Goal: Information Seeking & Learning: Learn about a topic

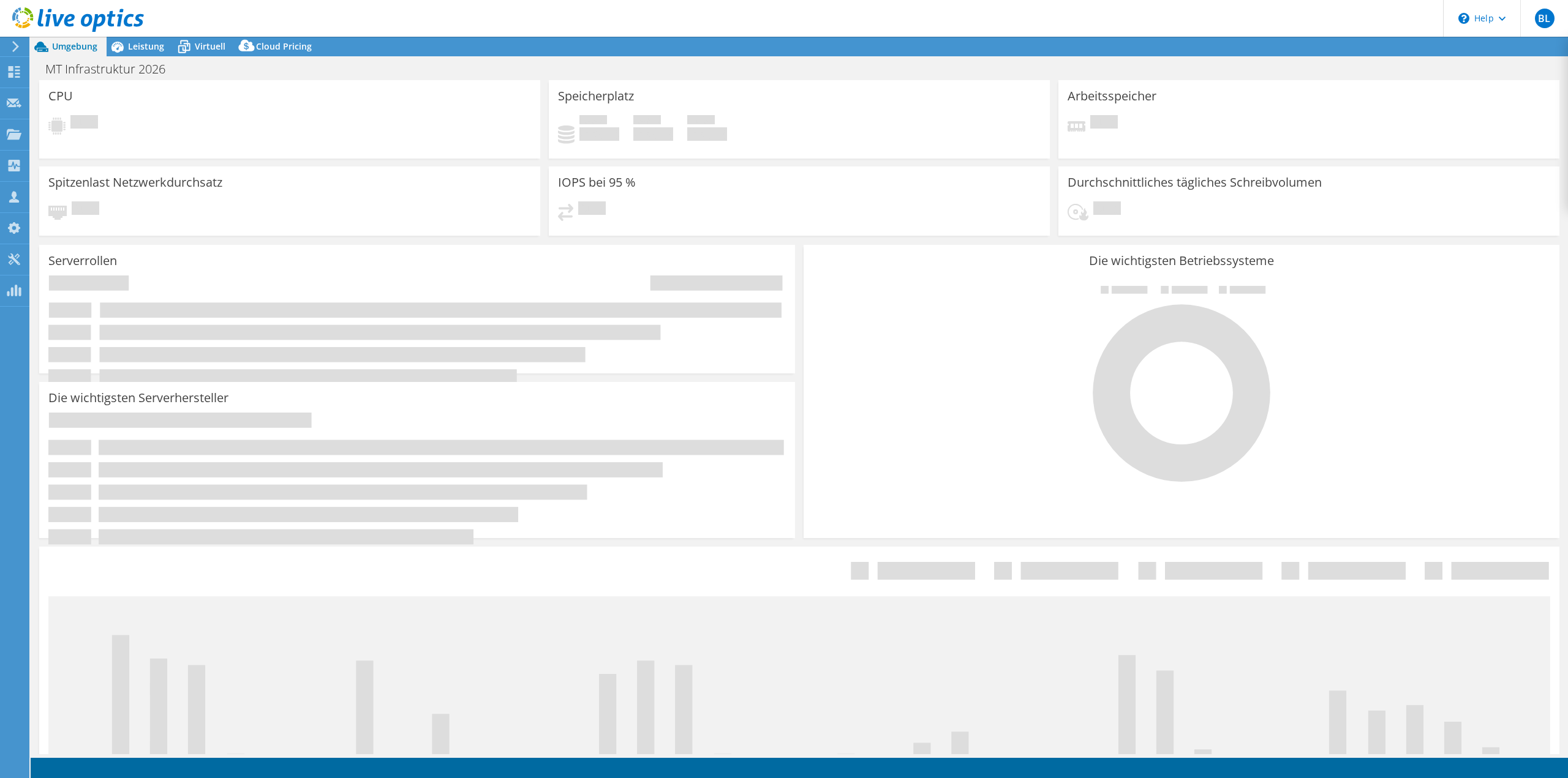
select select "USD"
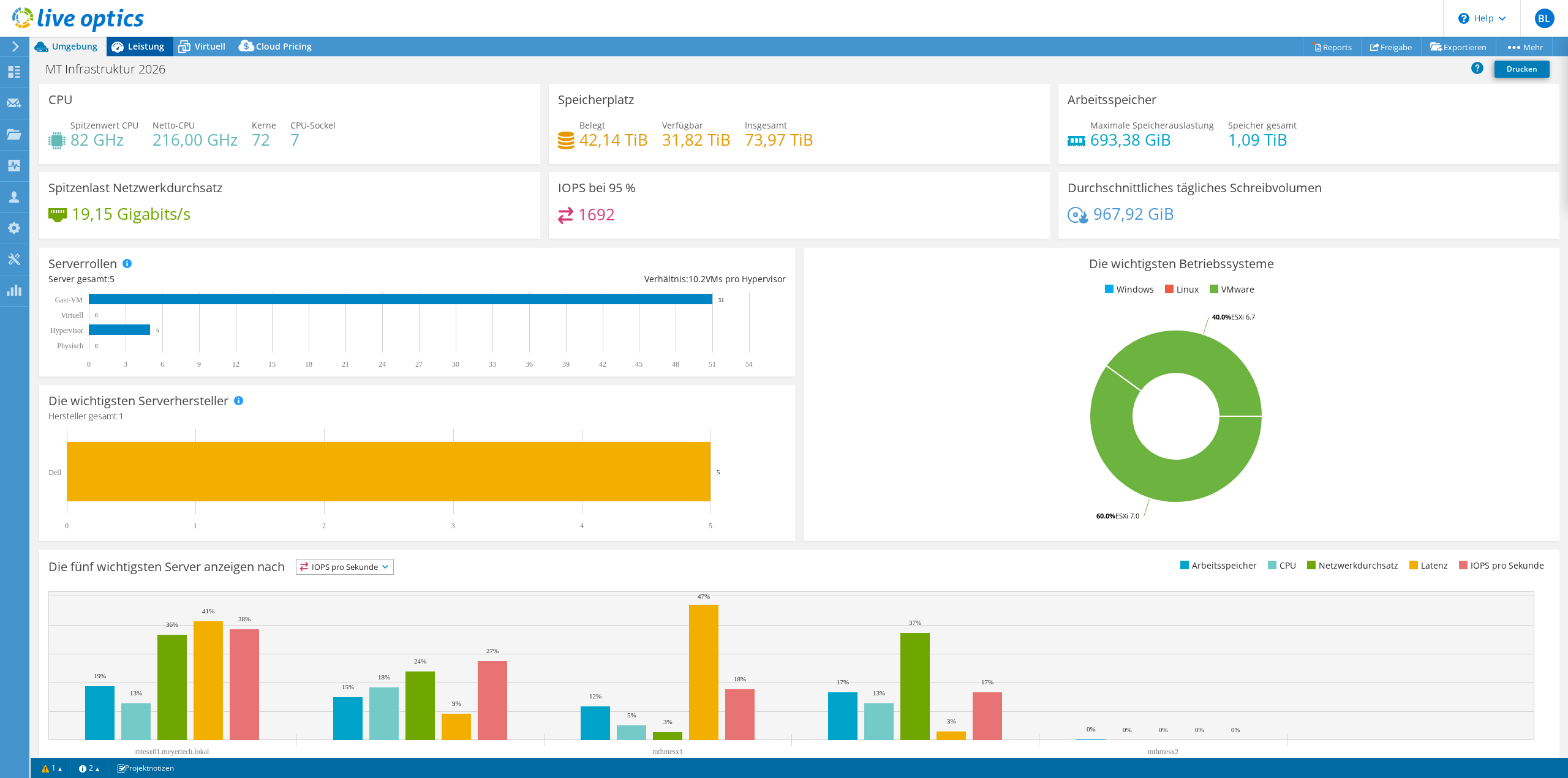
click at [155, 53] on div "Leistung" at bounding box center [140, 46] width 67 height 19
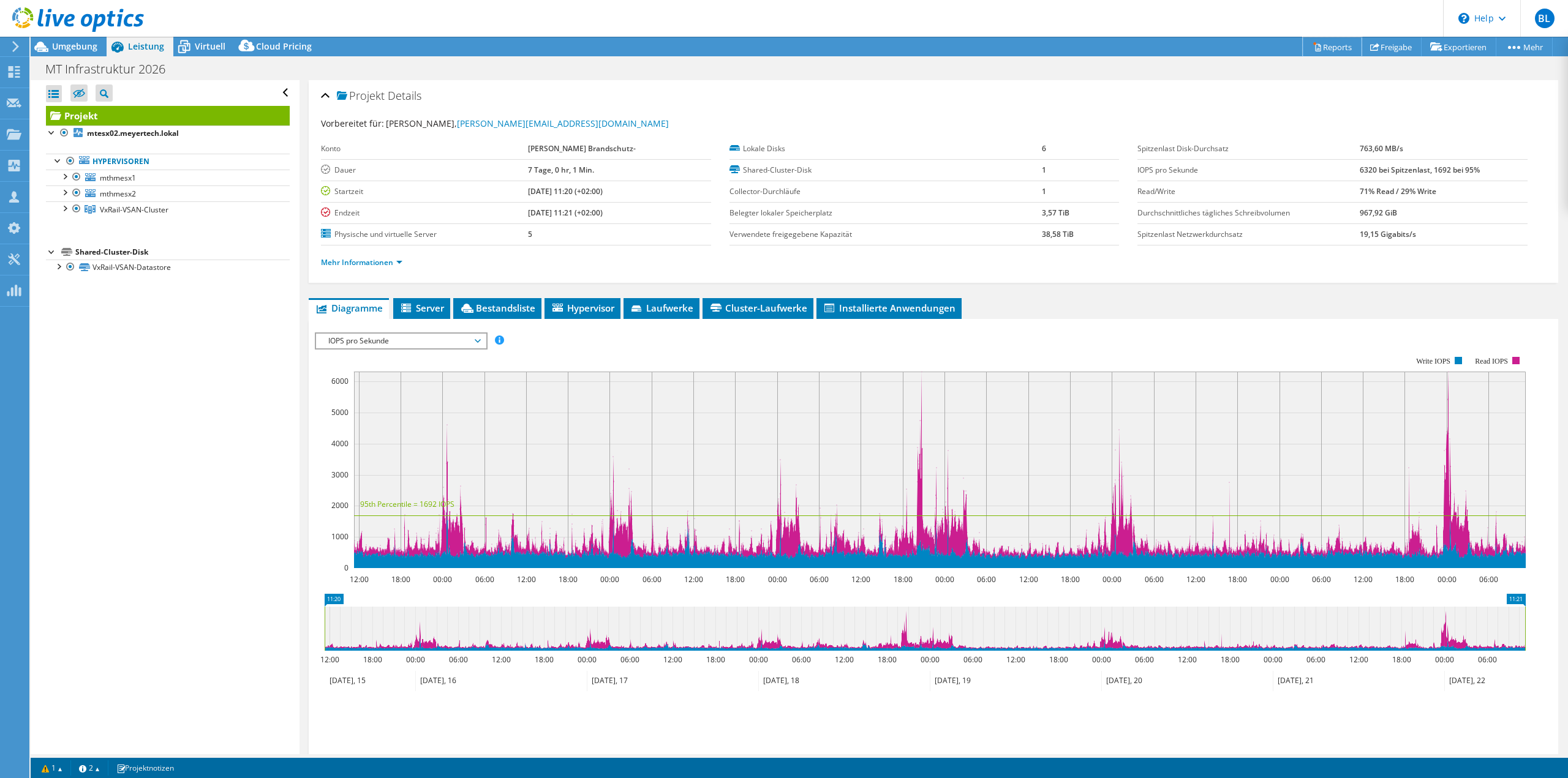
click at [1330, 48] on link "Reports" at bounding box center [1332, 47] width 59 height 19
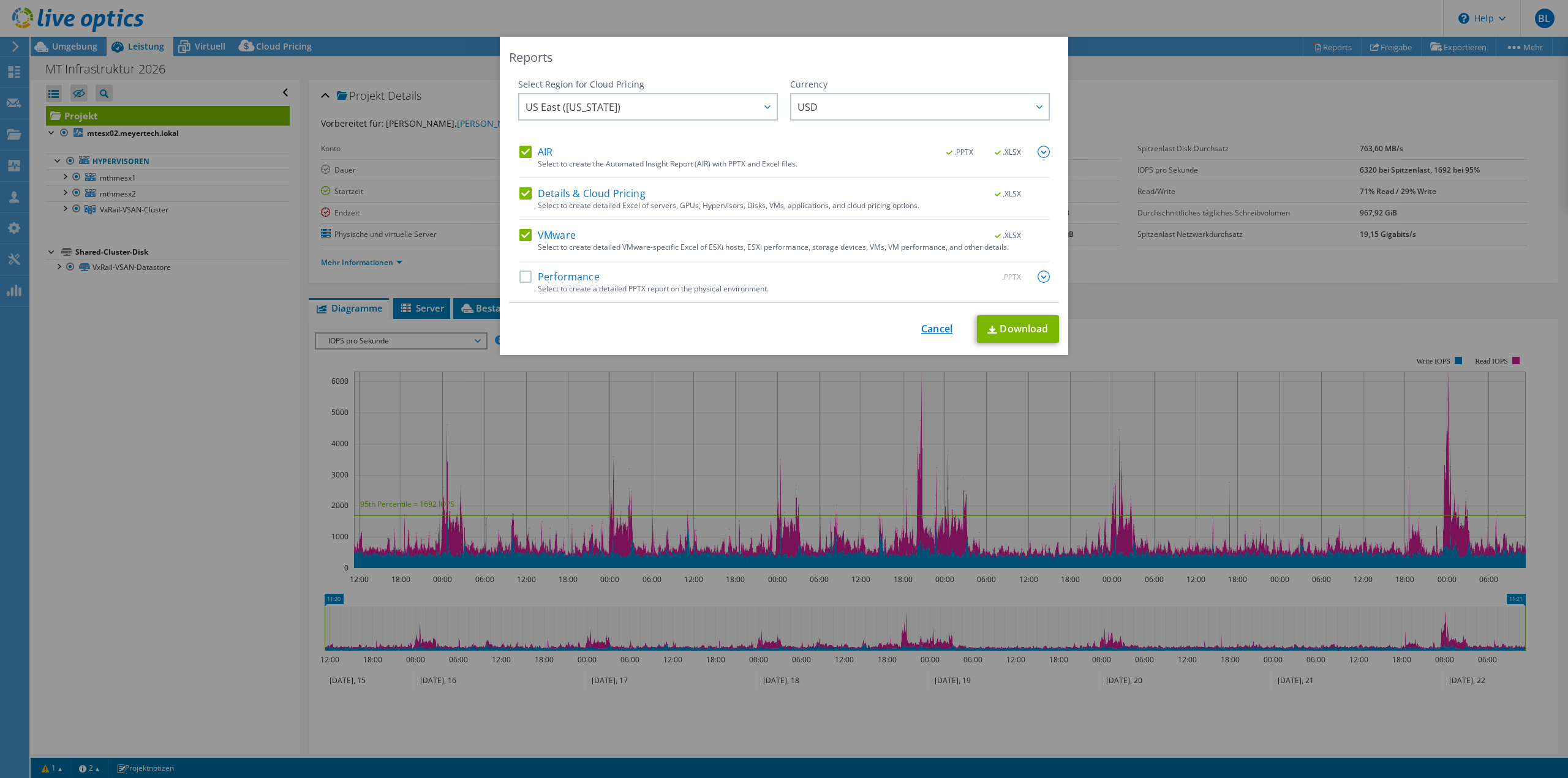
click at [931, 325] on link "Cancel" at bounding box center [936, 329] width 31 height 12
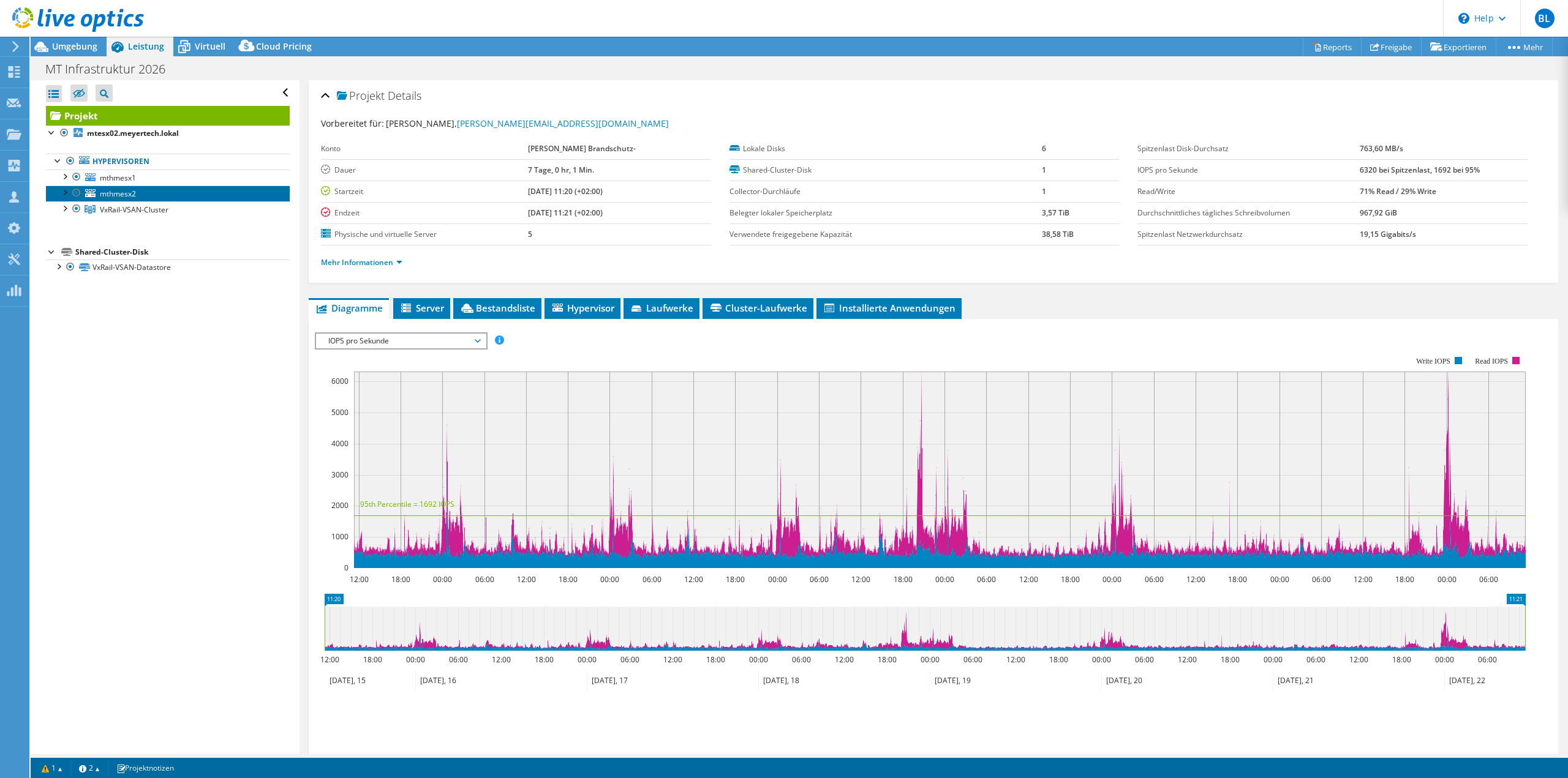
click at [146, 192] on link "mthmesx2" at bounding box center [167, 193] width 244 height 16
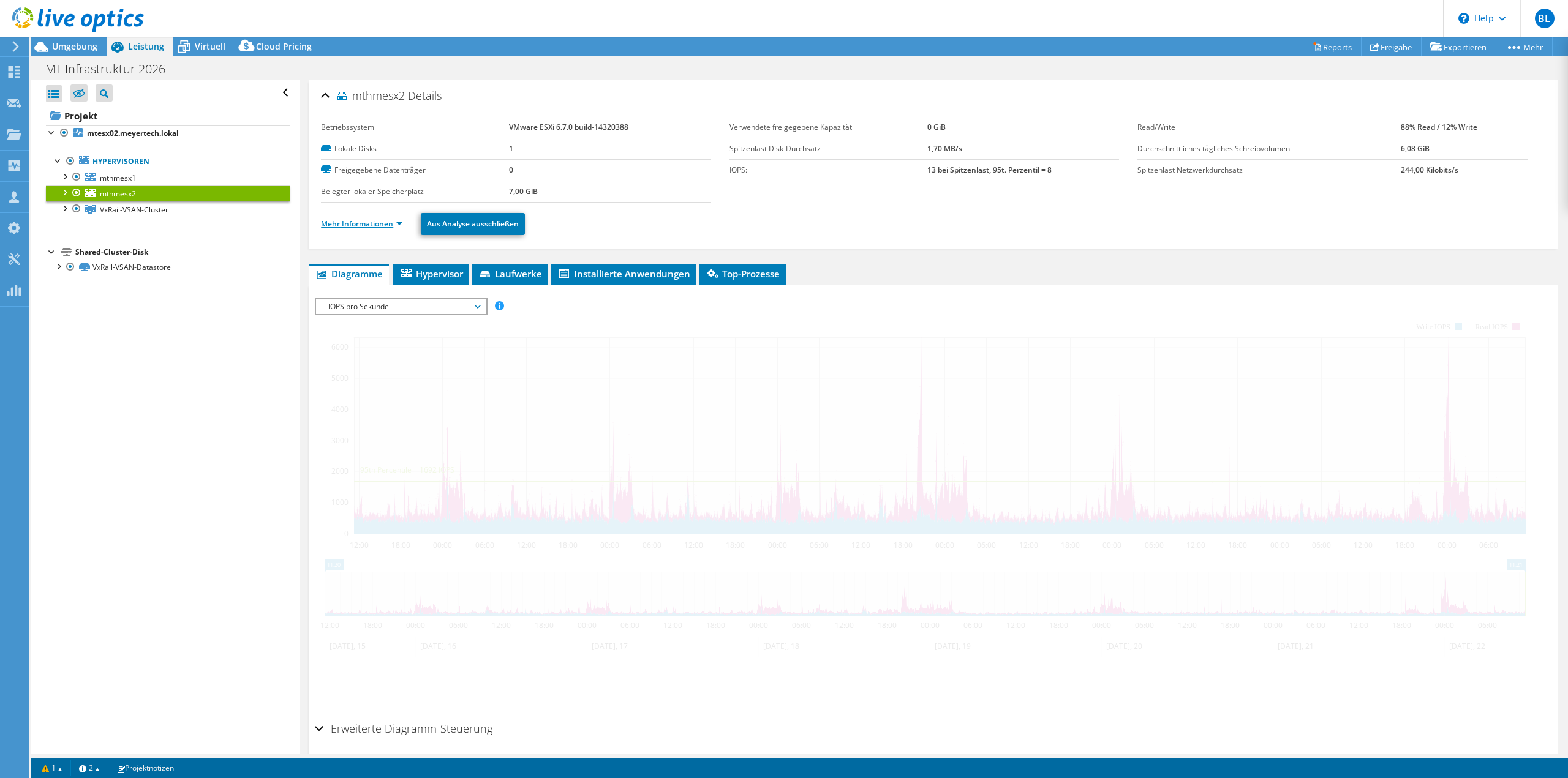
click at [351, 220] on link "Mehr Informationen" at bounding box center [361, 223] width 81 height 10
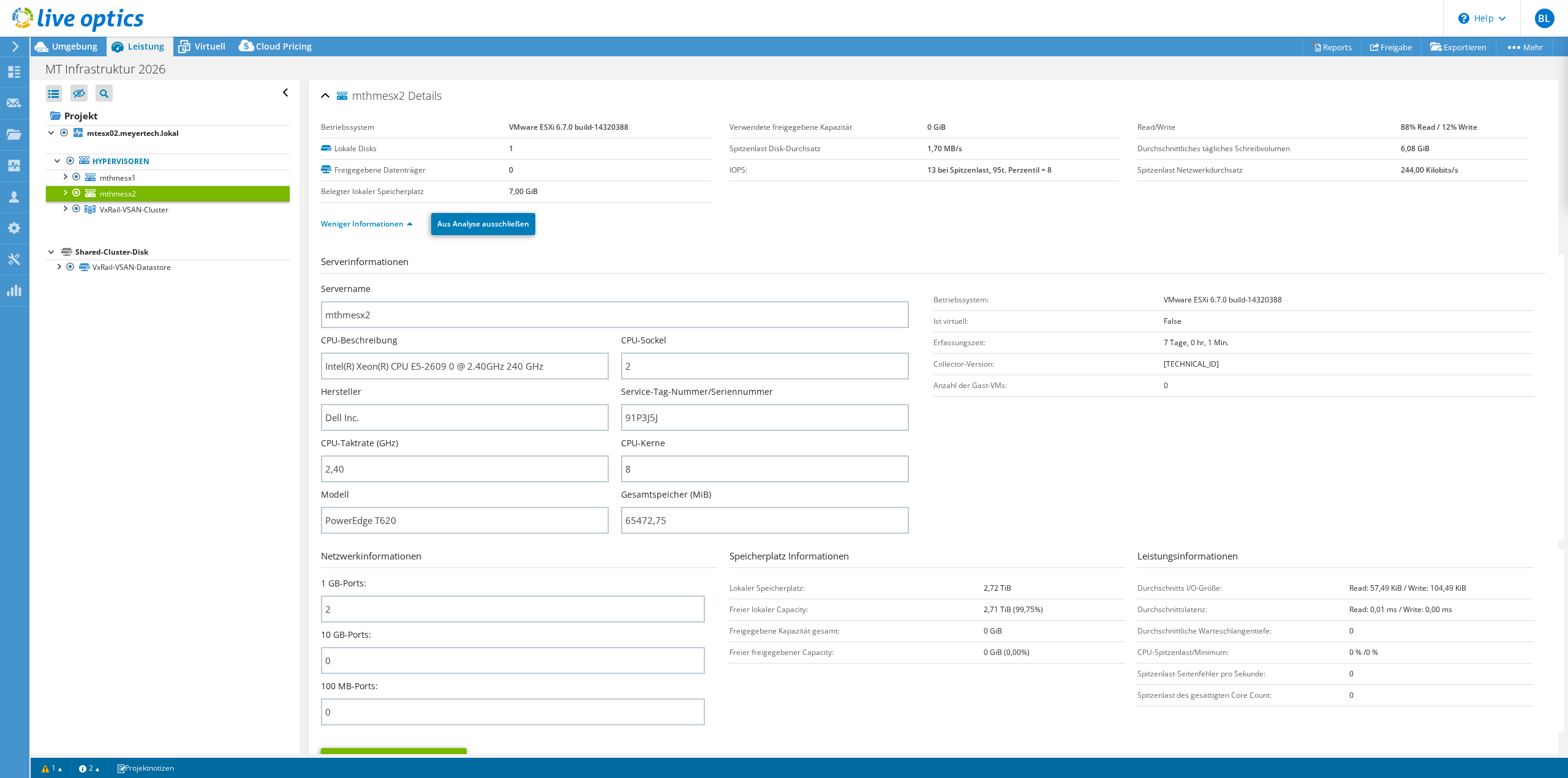
click at [66, 196] on div at bounding box center [64, 191] width 12 height 12
click at [125, 213] on link "datastore1" at bounding box center [167, 208] width 244 height 16
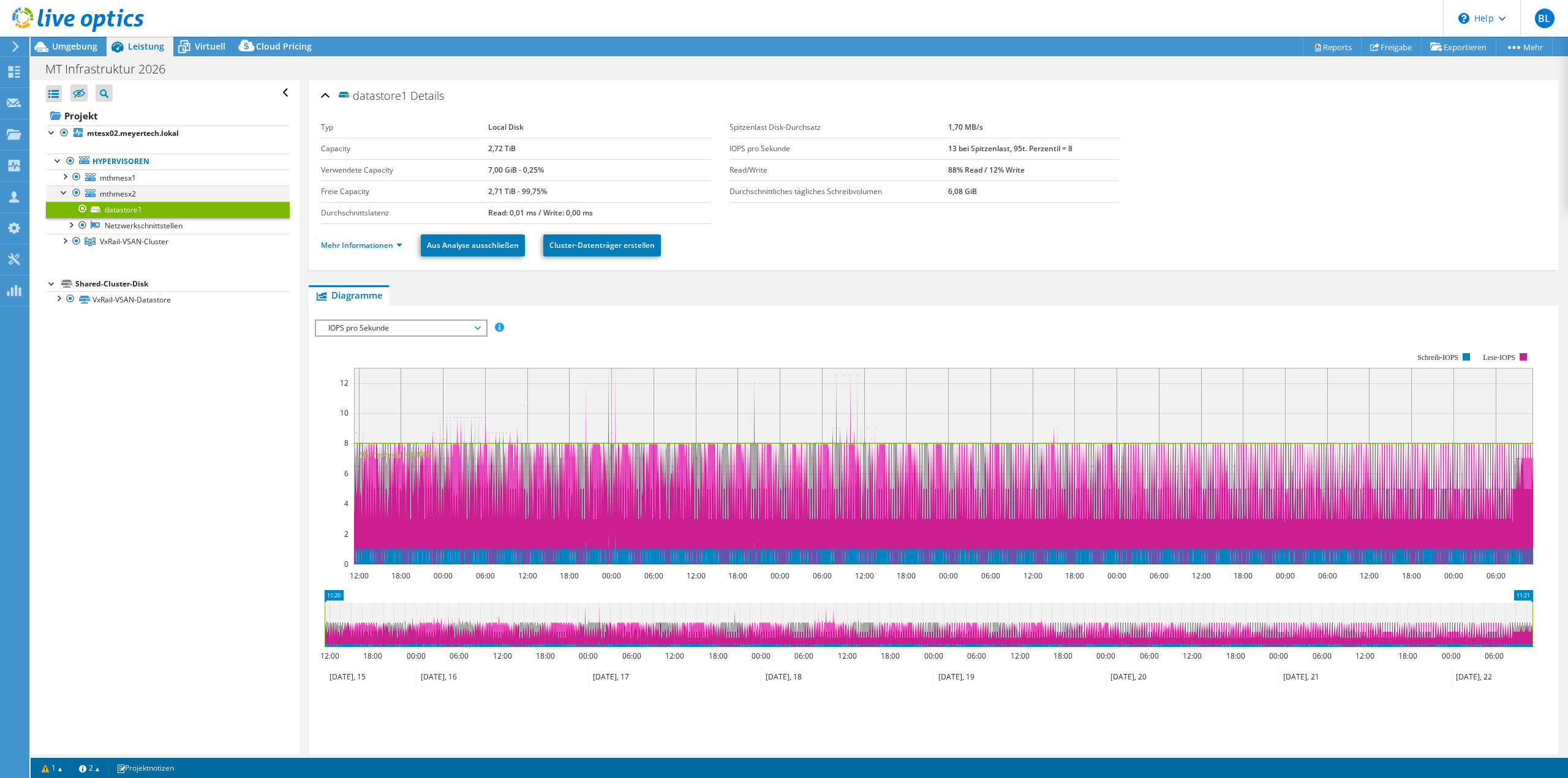
click at [65, 192] on div at bounding box center [64, 191] width 12 height 12
click at [129, 211] on span "VxRail-VSAN-Cluster" at bounding box center [133, 209] width 69 height 10
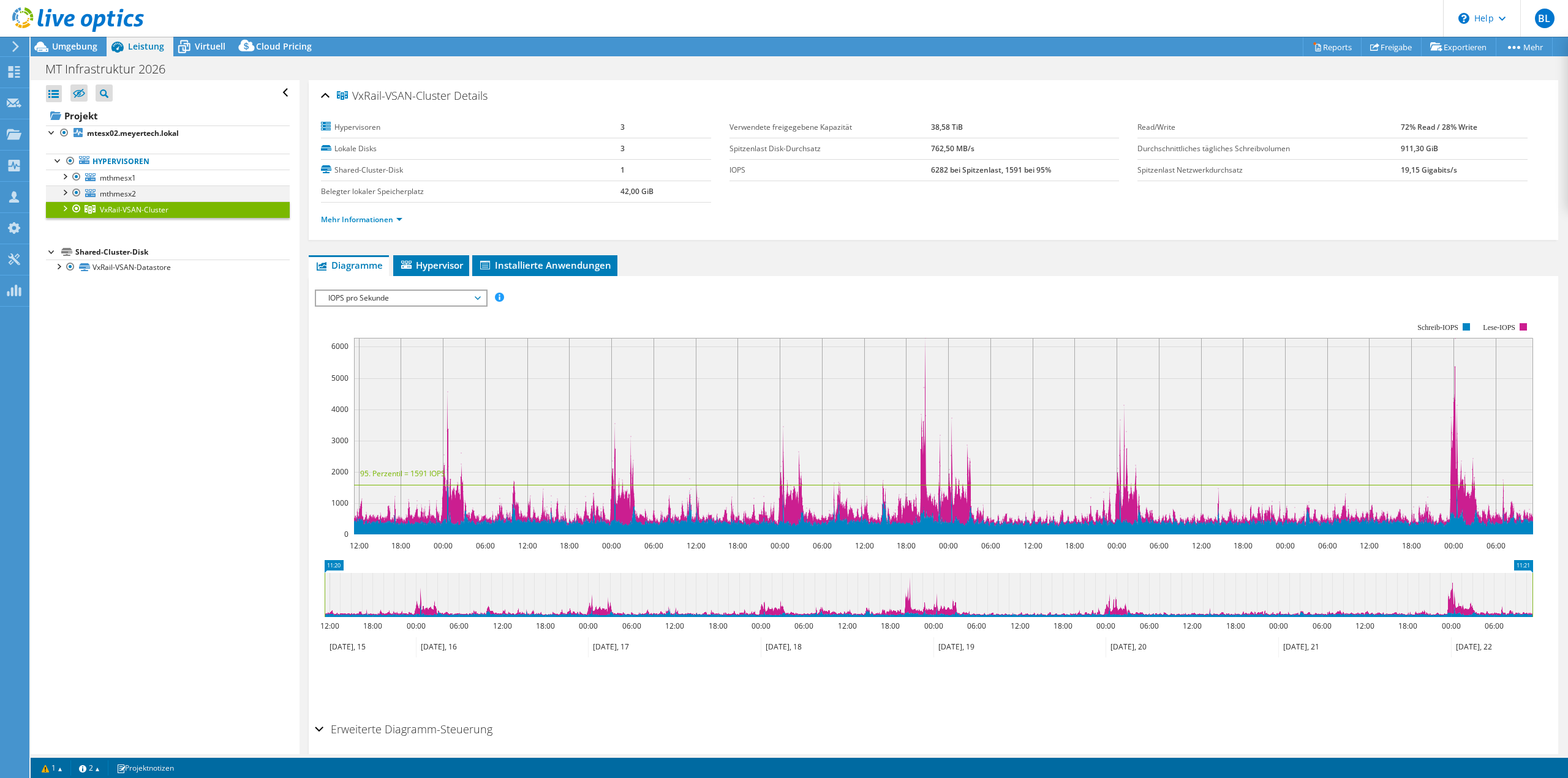
click at [75, 191] on div at bounding box center [76, 193] width 12 height 15
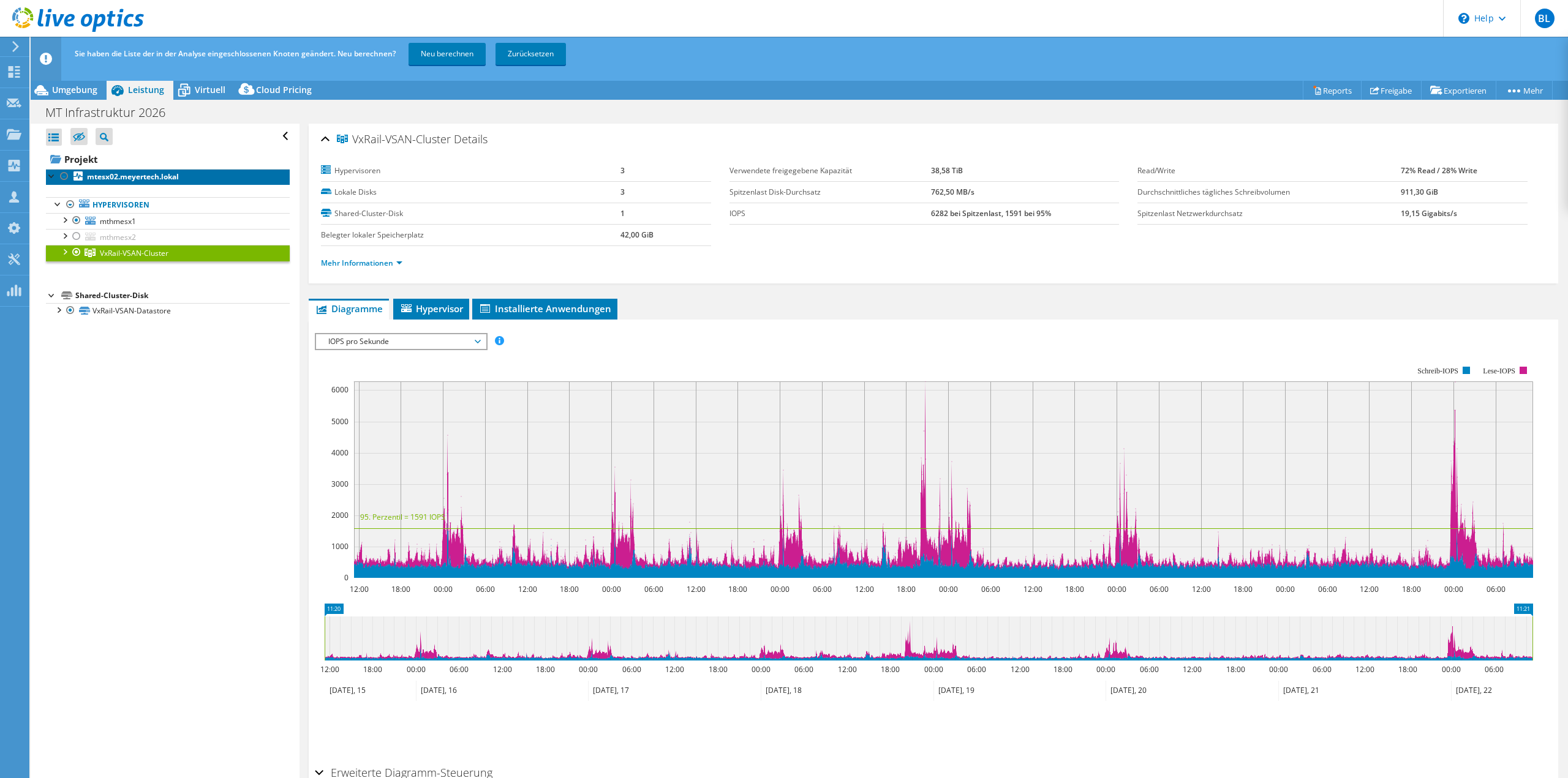
click at [77, 176] on icon at bounding box center [78, 176] width 9 height 9
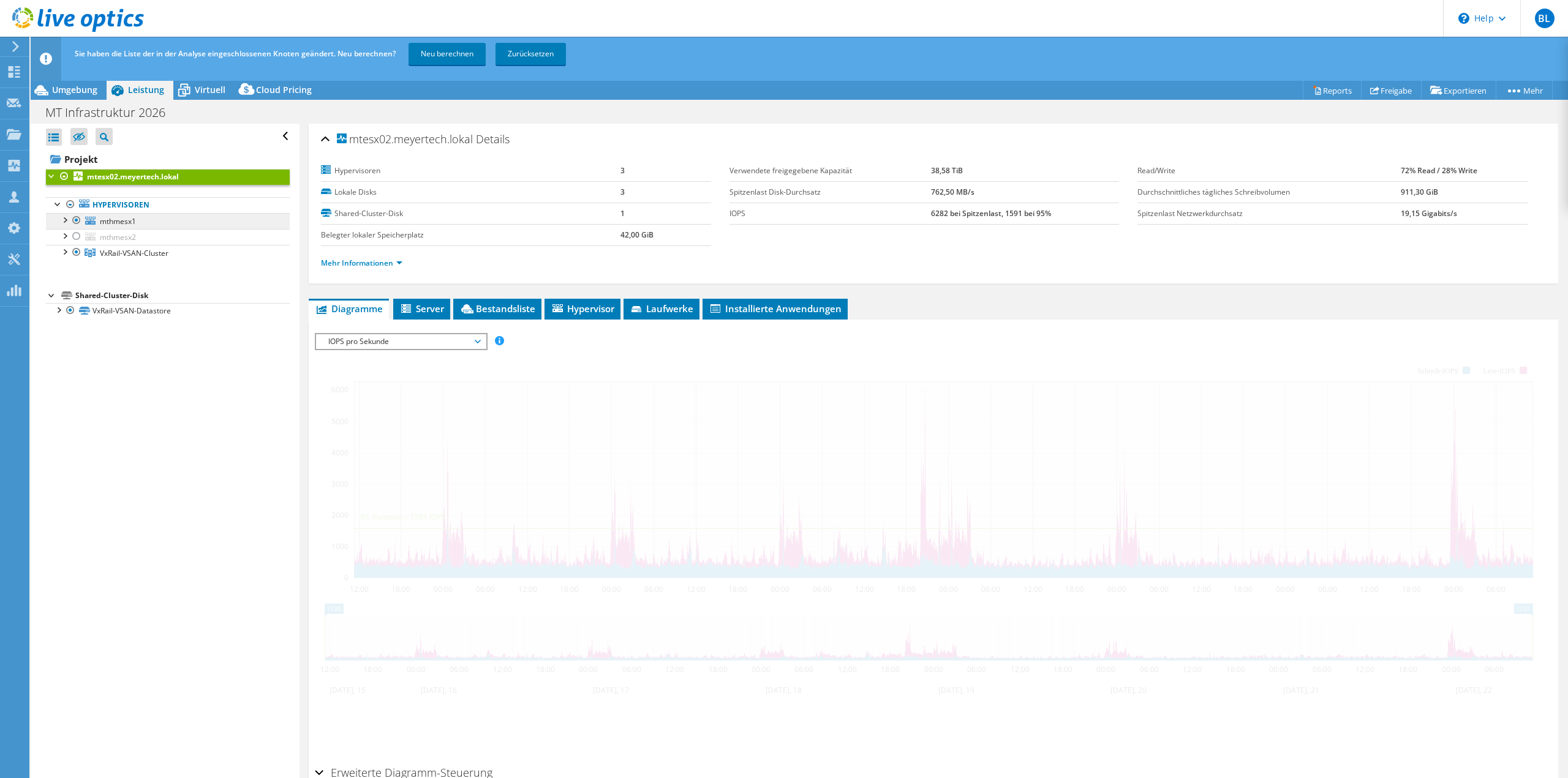
click at [79, 219] on div at bounding box center [76, 220] width 12 height 15
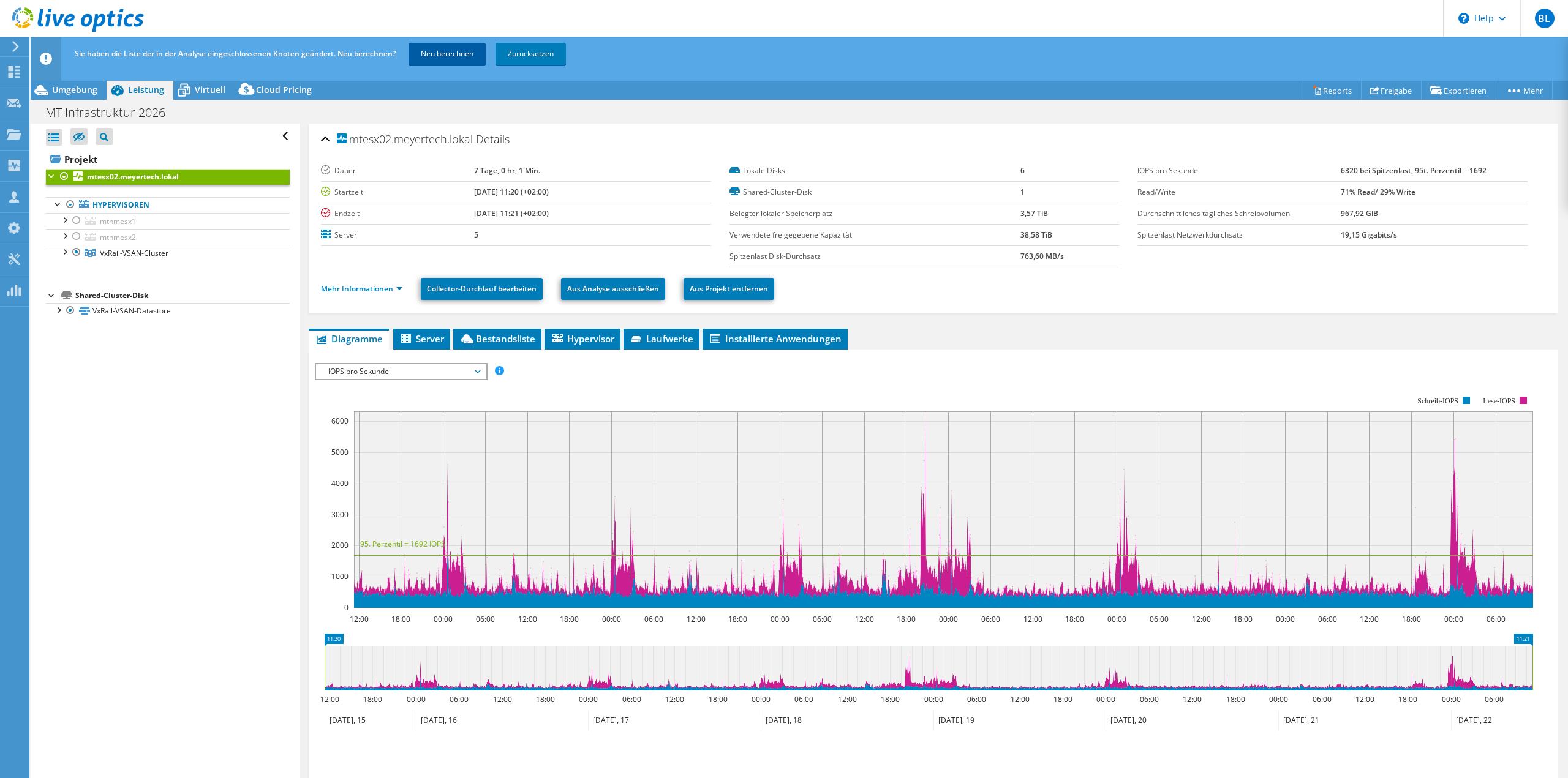
click at [449, 52] on link "Neu berechnen" at bounding box center [447, 54] width 77 height 22
